Goal: Task Accomplishment & Management: Manage account settings

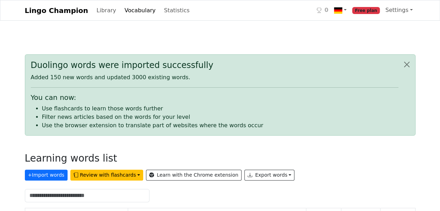
click at [328, 10] on span "0" at bounding box center [326, 10] width 4 height 8
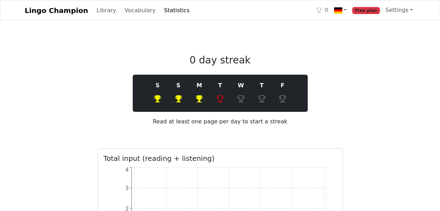
click at [366, 11] on span "Free plan" at bounding box center [366, 10] width 28 height 7
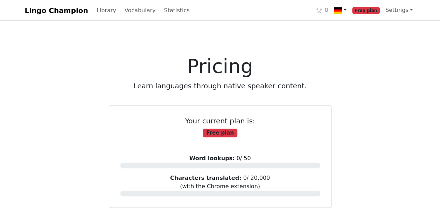
click at [342, 13] on img at bounding box center [338, 10] width 8 height 8
click at [398, 12] on link "Settings" at bounding box center [398, 10] width 33 height 14
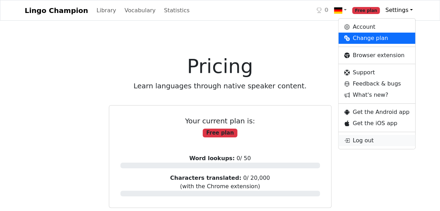
click at [371, 136] on link "Log out" at bounding box center [376, 140] width 76 height 11
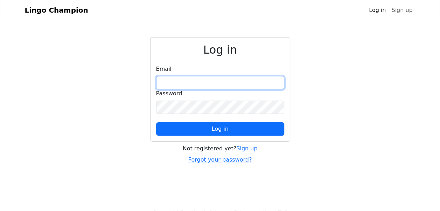
click at [169, 82] on input "email" at bounding box center [220, 82] width 128 height 13
type input "**********"
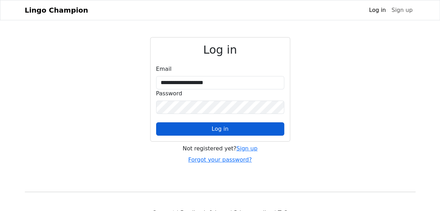
click at [199, 126] on button "Log in" at bounding box center [220, 128] width 128 height 13
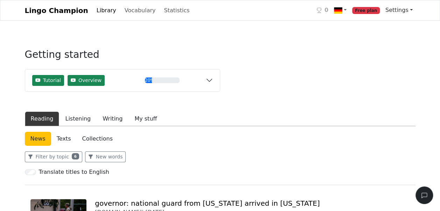
click at [396, 10] on link "Settings" at bounding box center [398, 10] width 33 height 14
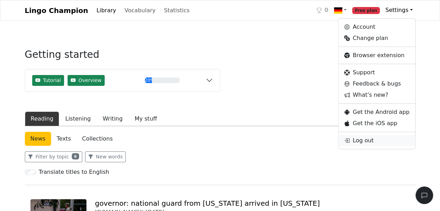
click at [374, 143] on link "Log out" at bounding box center [376, 140] width 76 height 11
